Goal: Task Accomplishment & Management: Use online tool/utility

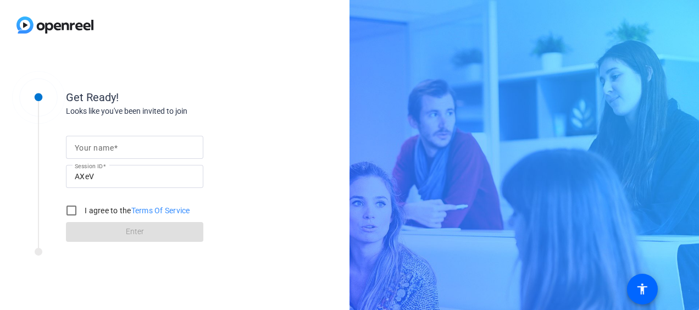
click at [93, 148] on mat-label "Your name" at bounding box center [94, 147] width 39 height 9
click at [93, 148] on input "Your name" at bounding box center [135, 147] width 120 height 13
type input "[PERSON_NAME]"
click at [73, 206] on input "I agree to the Terms Of Service" at bounding box center [71, 211] width 22 height 22
checkbox input "true"
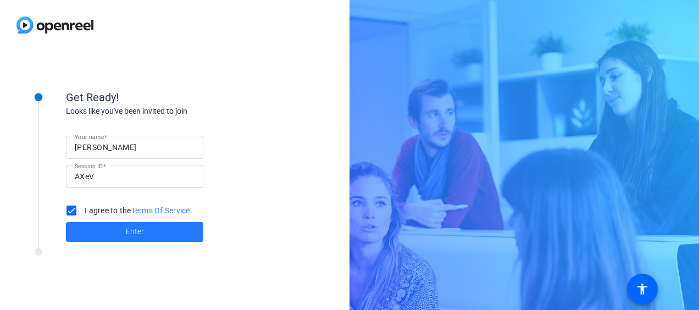
click at [117, 232] on span at bounding box center [134, 232] width 137 height 26
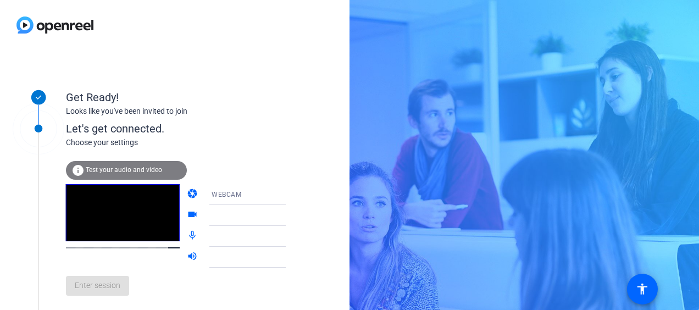
click at [290, 190] on icon at bounding box center [296, 194] width 13 height 13
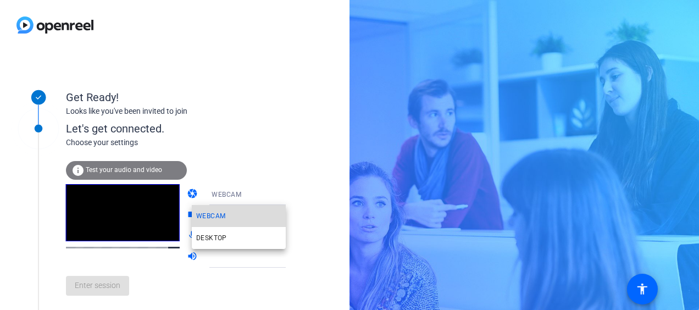
click at [220, 217] on span "WEBCAM" at bounding box center [210, 215] width 29 height 13
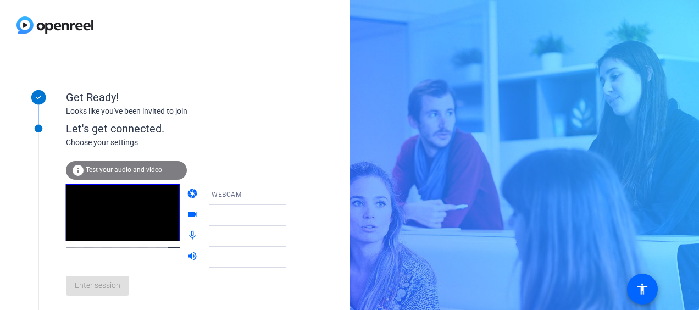
click at [222, 213] on div at bounding box center [253, 215] width 82 height 13
click at [89, 240] on video at bounding box center [123, 212] width 114 height 57
click at [294, 214] on icon at bounding box center [296, 215] width 5 height 3
click at [290, 191] on icon at bounding box center [296, 194] width 13 height 13
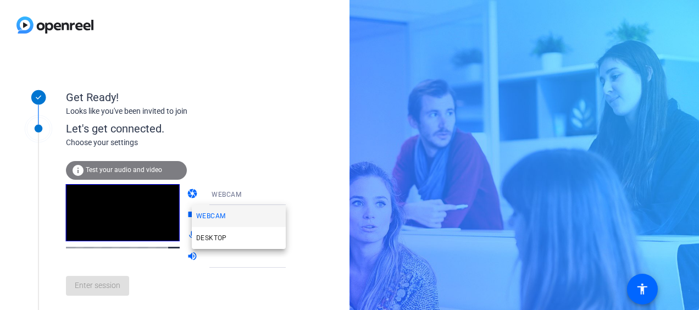
click at [121, 171] on div at bounding box center [349, 155] width 699 height 310
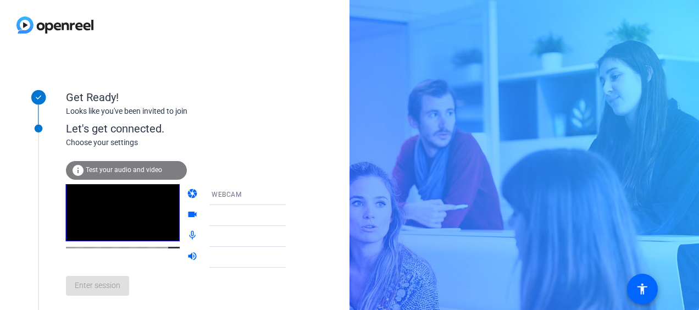
click at [76, 169] on mat-icon "info" at bounding box center [77, 170] width 13 height 13
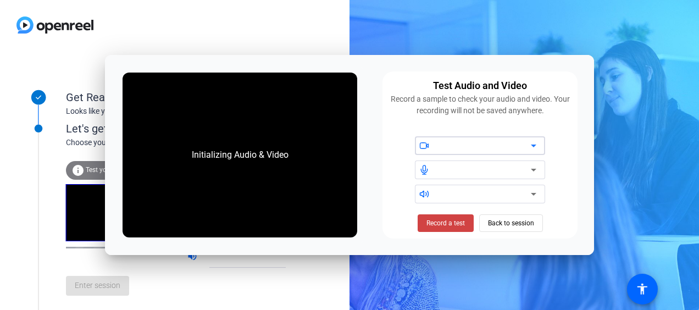
click at [538, 145] on icon at bounding box center [533, 145] width 13 height 13
click at [517, 146] on div at bounding box center [484, 145] width 93 height 13
click at [541, 163] on div at bounding box center [480, 170] width 130 height 19
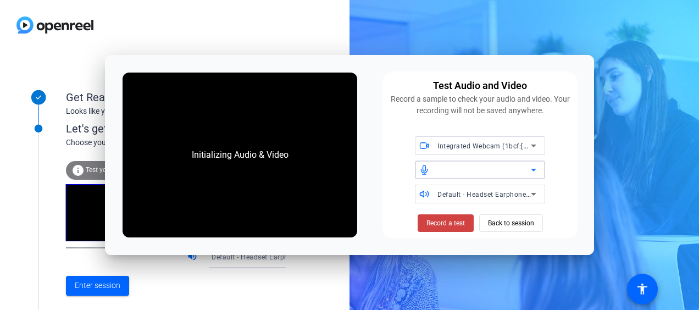
click at [535, 168] on icon at bounding box center [533, 169] width 13 height 13
click at [423, 167] on icon at bounding box center [425, 169] width 6 height 9
click at [529, 167] on icon at bounding box center [533, 169] width 13 height 13
click at [526, 191] on span "Default - Headset Earphone (Poly Blackwire 3320 Series)" at bounding box center [529, 194] width 182 height 9
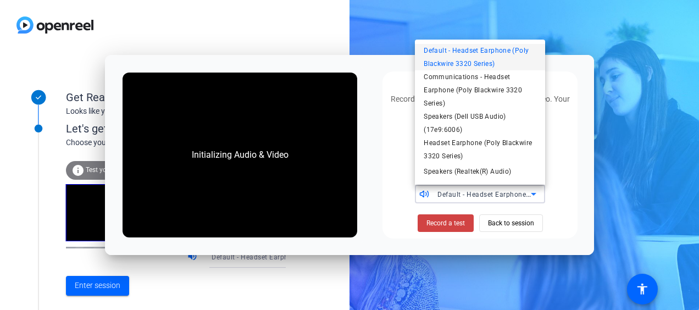
click at [580, 170] on div at bounding box center [349, 155] width 699 height 310
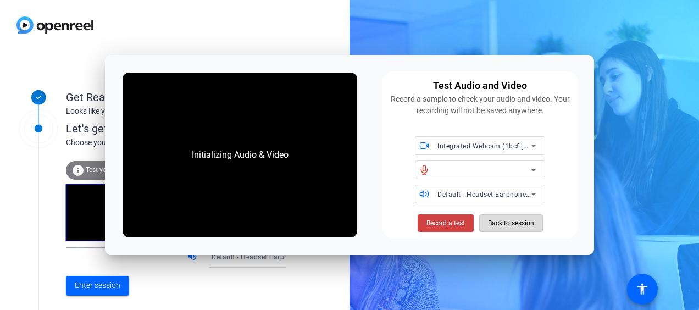
click at [512, 222] on span "Back to session" at bounding box center [511, 223] width 46 height 21
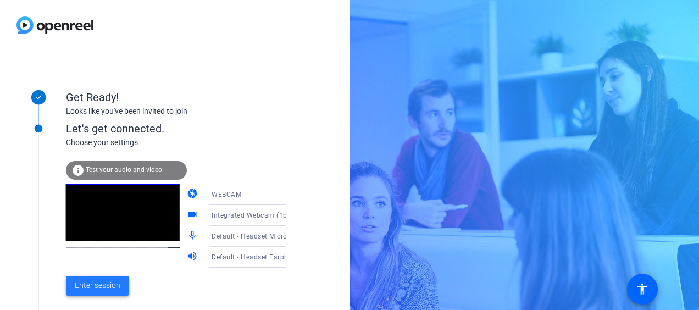
click at [87, 283] on span "Enter session" at bounding box center [98, 286] width 46 height 12
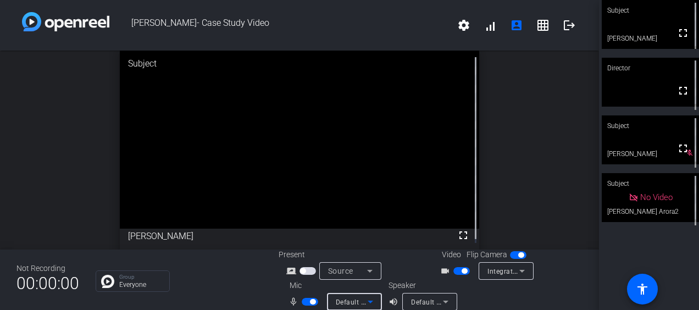
click at [369, 301] on icon at bounding box center [370, 302] width 5 height 3
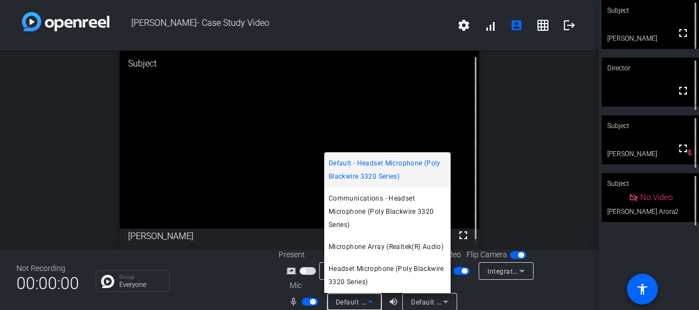
click at [369, 301] on div at bounding box center [349, 155] width 699 height 310
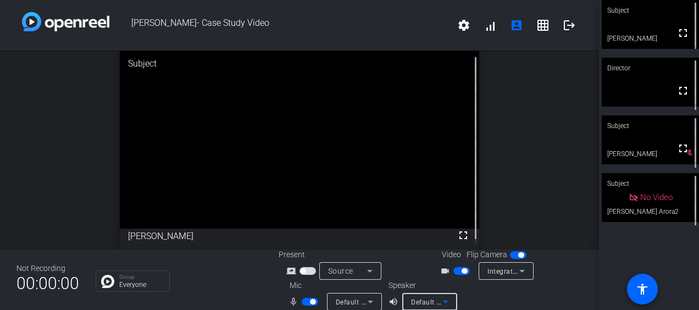
click at [442, 303] on icon at bounding box center [445, 301] width 13 height 13
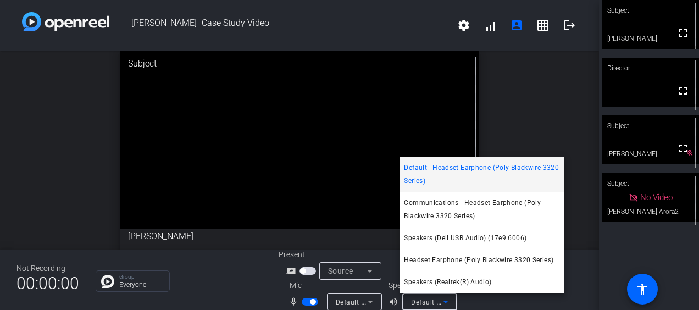
click at [442, 303] on div at bounding box center [349, 155] width 699 height 310
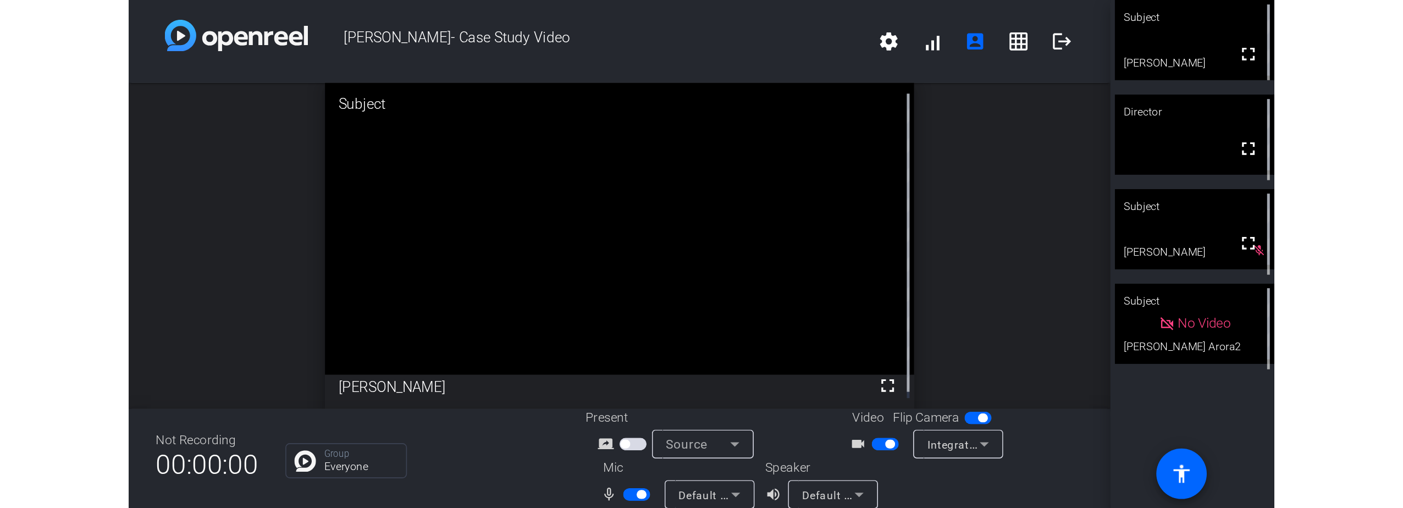
scroll to position [13, 0]
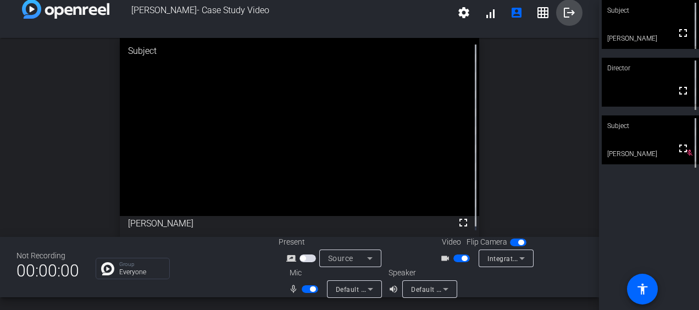
click at [566, 7] on mat-icon "logout" at bounding box center [569, 12] width 13 height 13
